Goal: Information Seeking & Learning: Learn about a topic

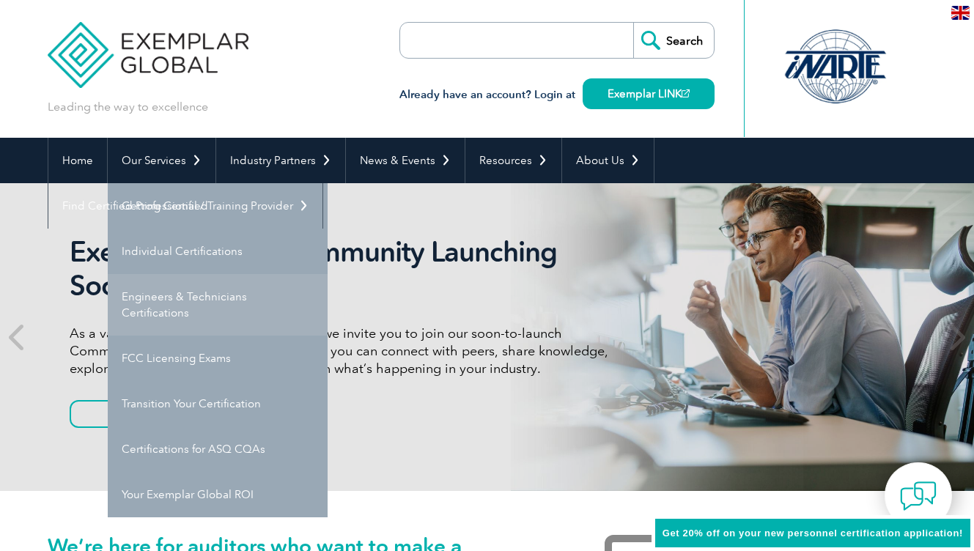
click at [184, 308] on link "Engineers & Technicians Certifications" at bounding box center [218, 305] width 220 height 62
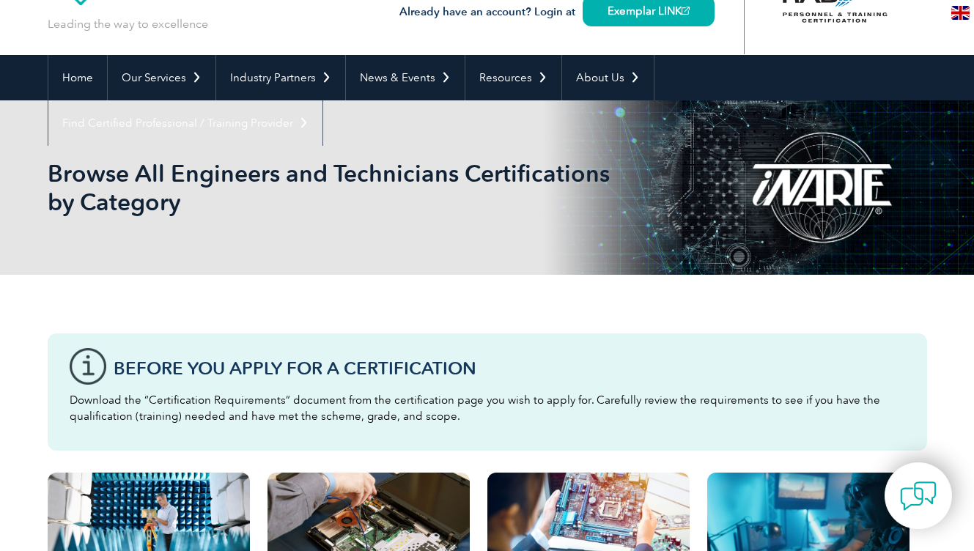
scroll to position [81, 0]
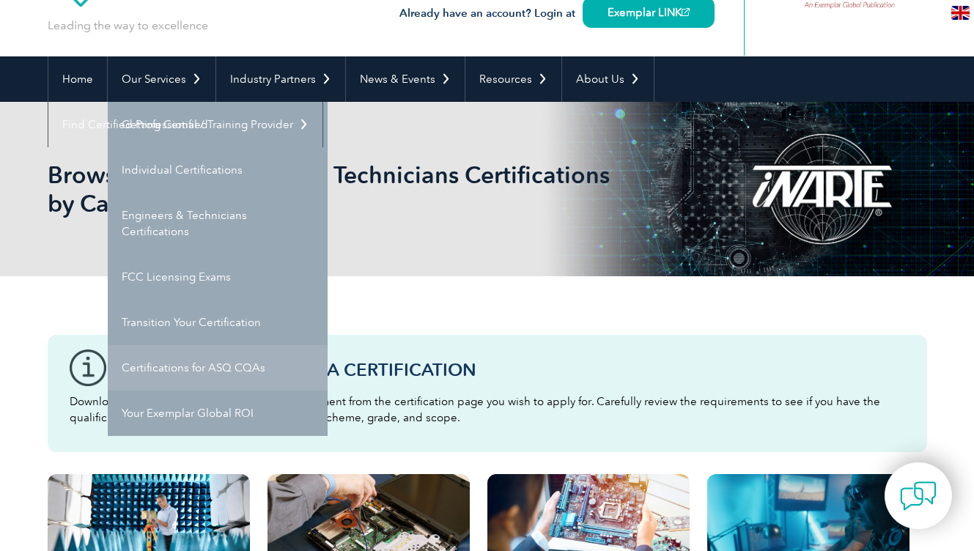
click at [182, 380] on link "Certifications for ASQ CQAs" at bounding box center [218, 367] width 220 height 45
